Goal: Task Accomplishment & Management: Manage account settings

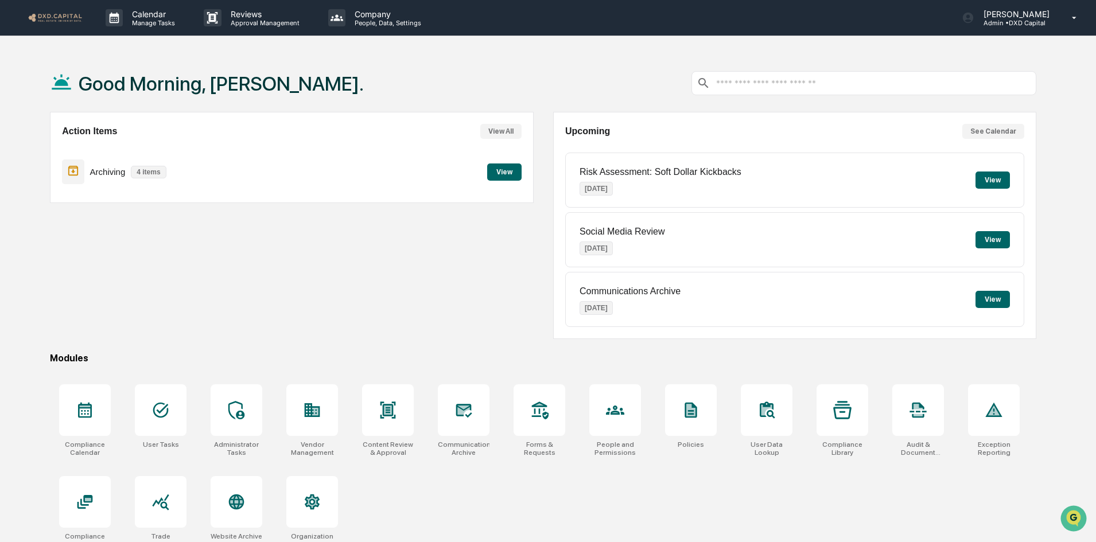
click at [503, 172] on button "View" at bounding box center [504, 172] width 34 height 17
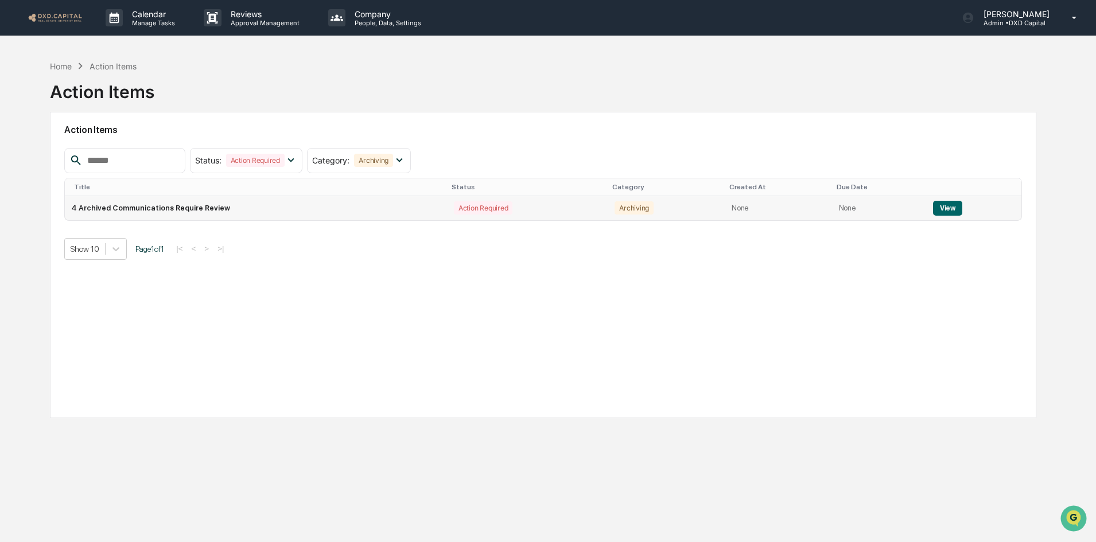
click at [933, 208] on button "View" at bounding box center [947, 208] width 29 height 15
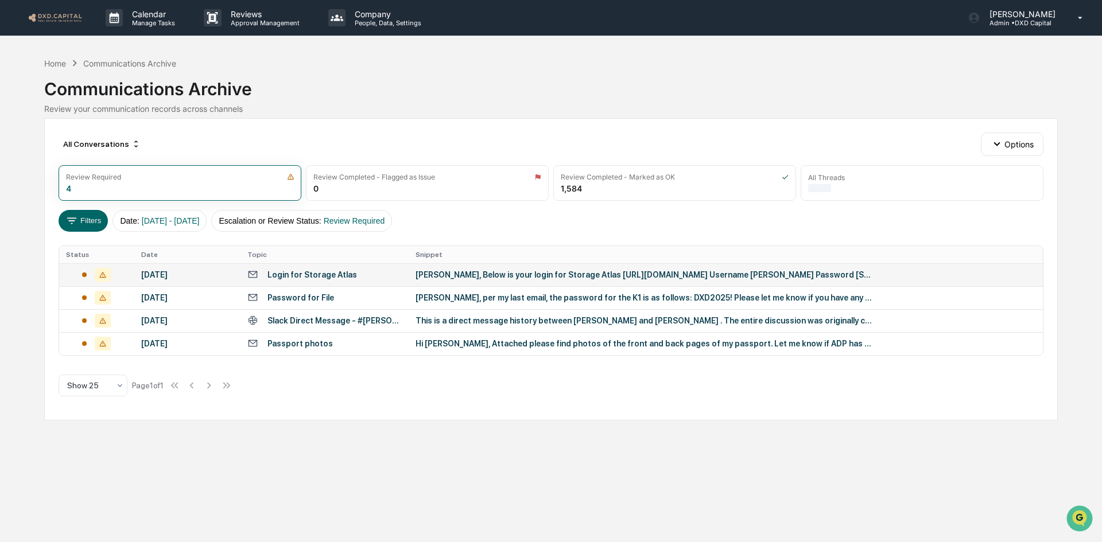
click at [517, 274] on div "[PERSON_NAME], Below is your login for Storage Atlas [URL][DOMAIN_NAME] Usernam…" at bounding box center [645, 274] width 459 height 9
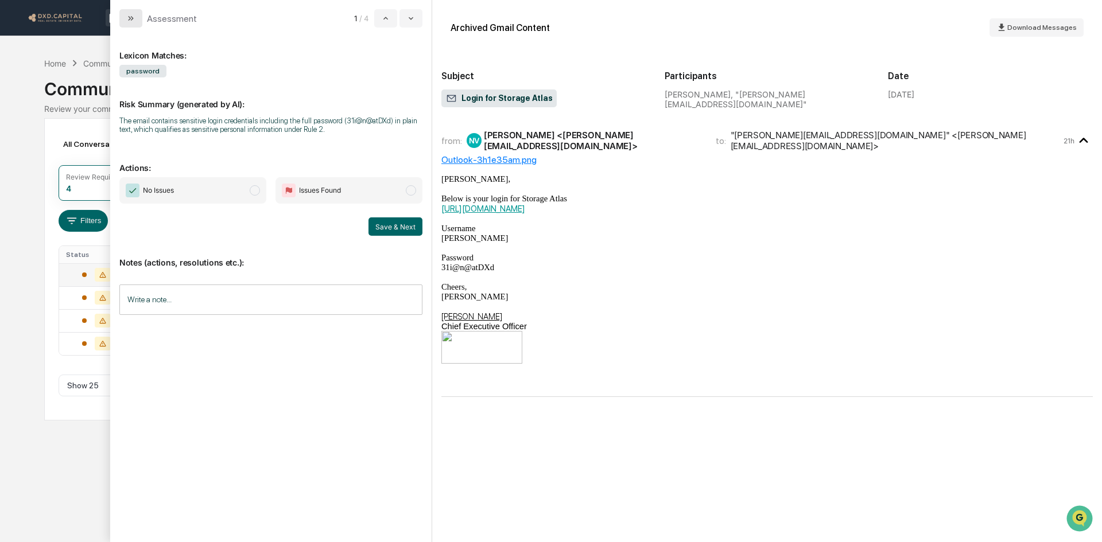
click at [136, 13] on button "modal" at bounding box center [130, 18] width 23 height 18
